Goal: Navigation & Orientation: Find specific page/section

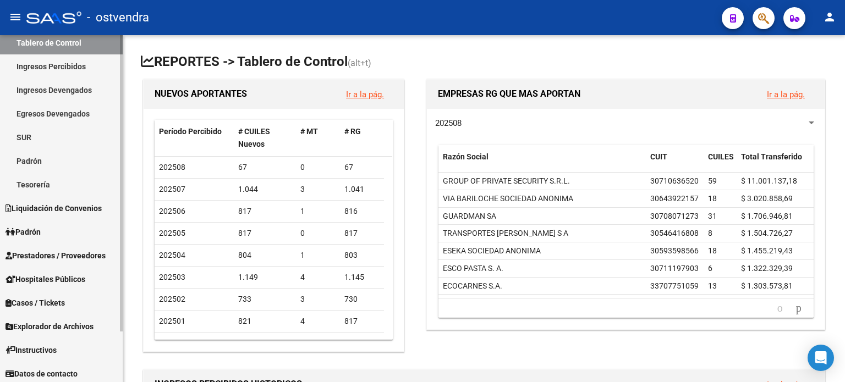
scroll to position [59, 0]
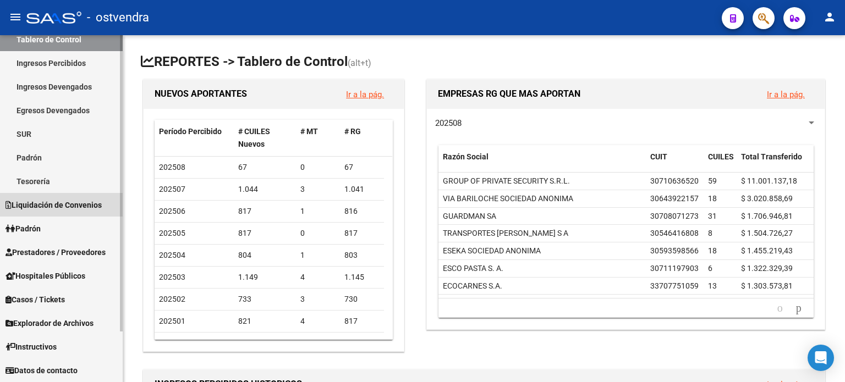
click at [41, 204] on span "Liquidación de Convenios" at bounding box center [54, 205] width 96 height 12
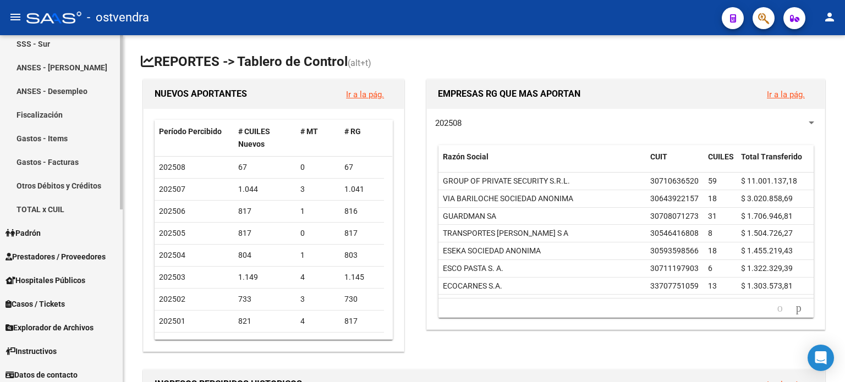
scroll to position [343, 0]
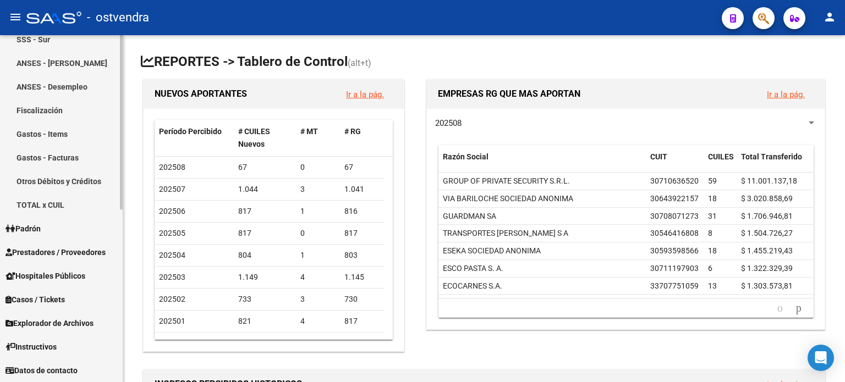
click at [77, 258] on span "Prestadores / Proveedores" at bounding box center [56, 252] width 100 height 12
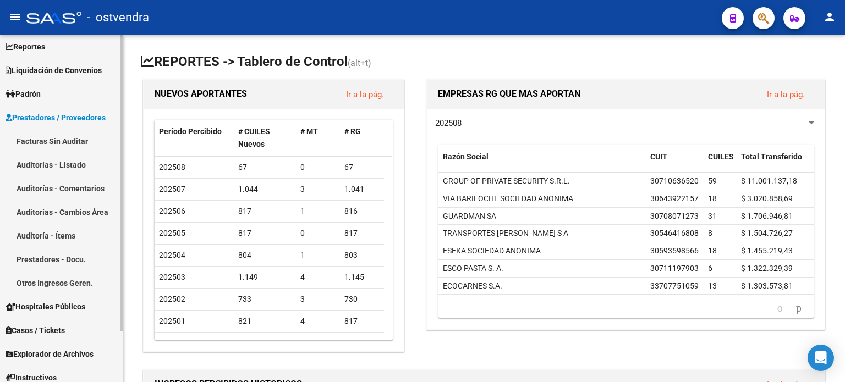
scroll to position [0, 0]
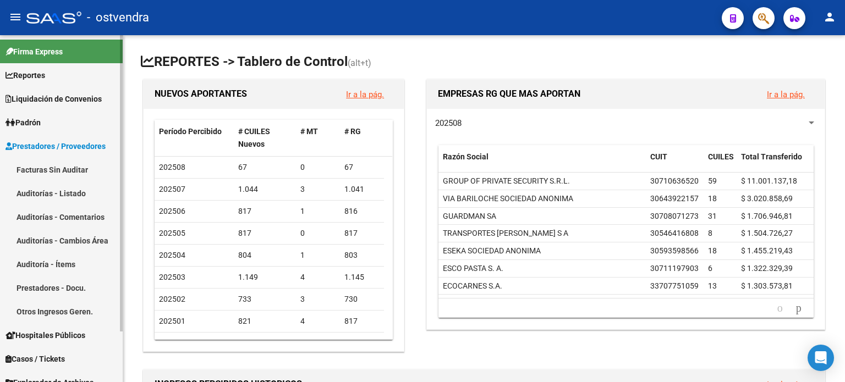
click at [51, 79] on link "Reportes" at bounding box center [61, 75] width 123 height 24
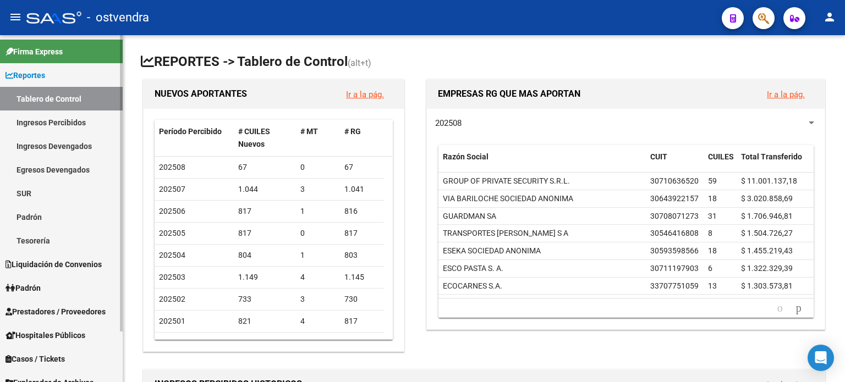
click at [69, 171] on link "Egresos Devengados" at bounding box center [61, 170] width 123 height 24
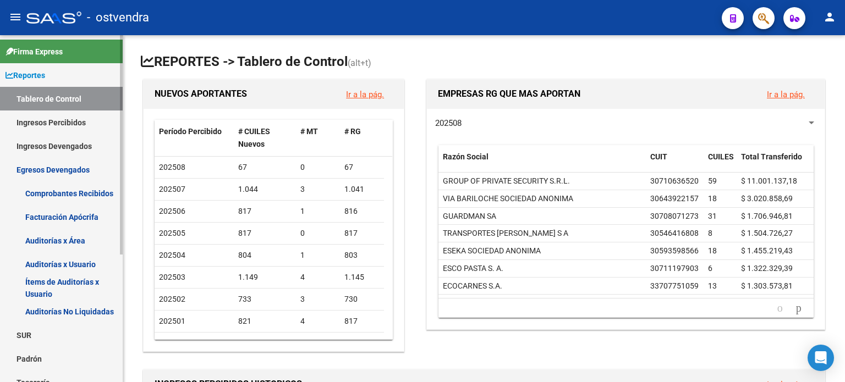
click at [51, 119] on link "Ingresos Percibidos" at bounding box center [61, 123] width 123 height 24
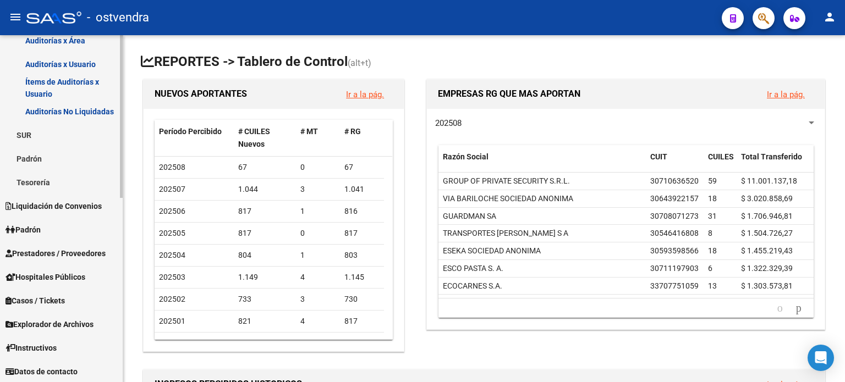
scroll to position [392, 0]
click at [73, 249] on span "Prestadores / Proveedores" at bounding box center [56, 253] width 100 height 12
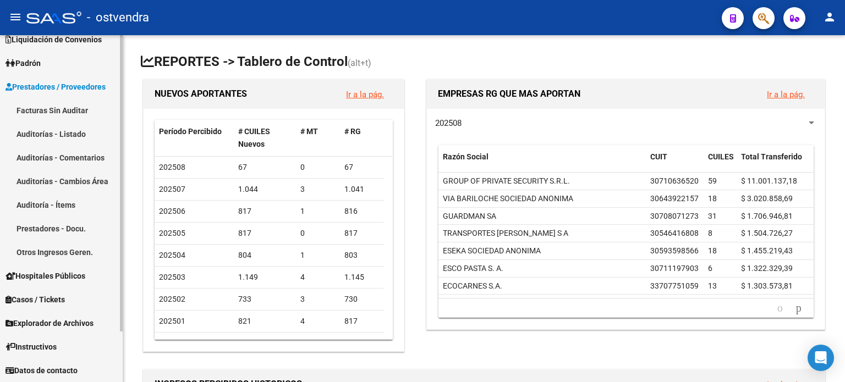
scroll to position [59, 0]
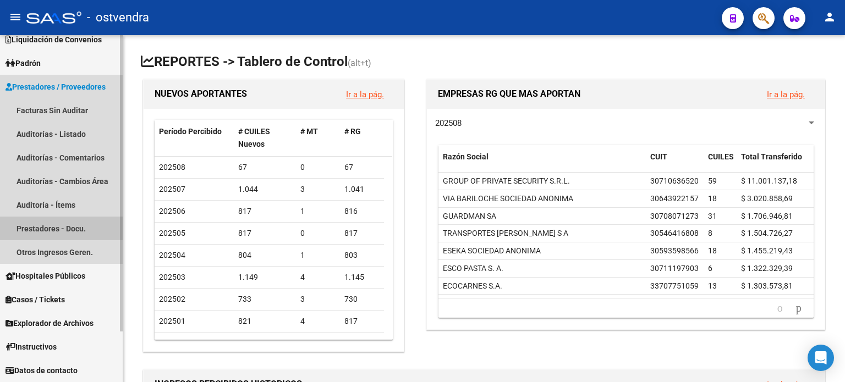
click at [69, 228] on link "Prestadores - Docu." at bounding box center [61, 229] width 123 height 24
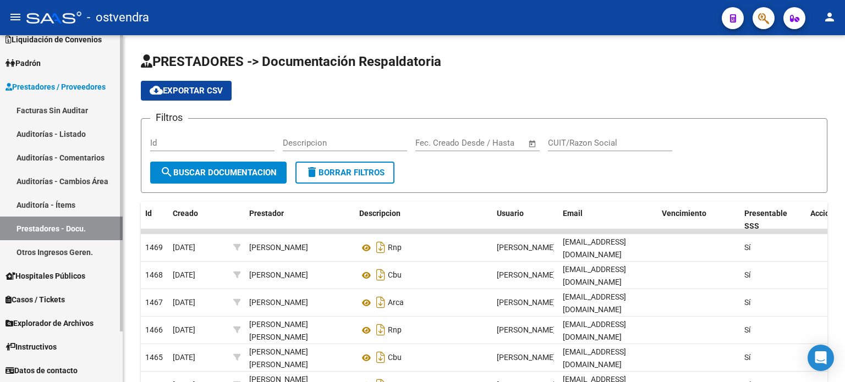
click at [70, 247] on link "Otros Ingresos Geren." at bounding box center [61, 252] width 123 height 24
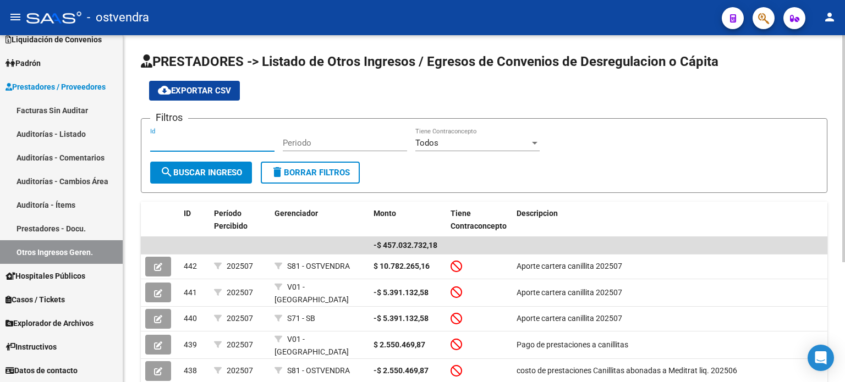
drag, startPoint x: 192, startPoint y: 141, endPoint x: 204, endPoint y: 134, distance: 13.6
click at [193, 140] on input "Id" at bounding box center [212, 143] width 124 height 10
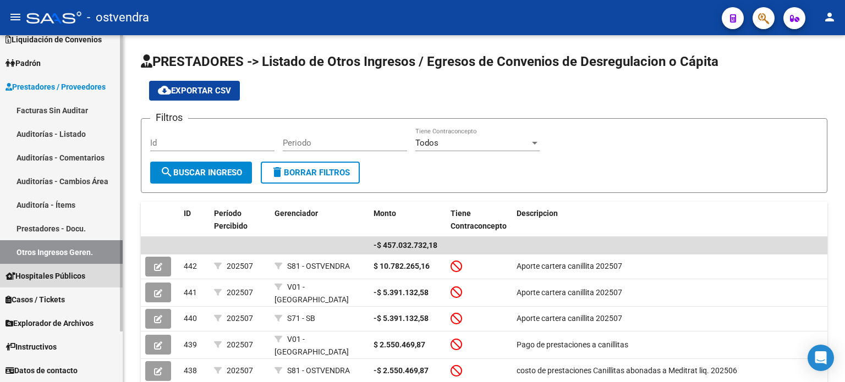
click at [73, 278] on span "Hospitales Públicos" at bounding box center [46, 276] width 80 height 12
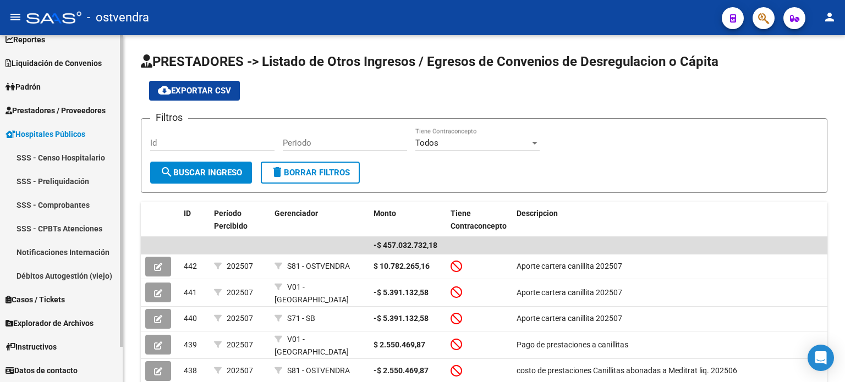
scroll to position [35, 0]
click at [75, 184] on link "SSS - Preliquidación" at bounding box center [61, 182] width 123 height 24
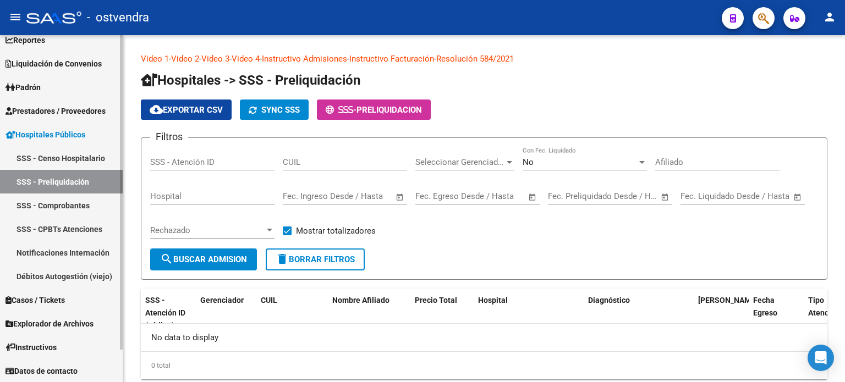
click at [69, 323] on span "Explorador de Archivos" at bounding box center [50, 324] width 88 height 12
